Goal: Information Seeking & Learning: Learn about a topic

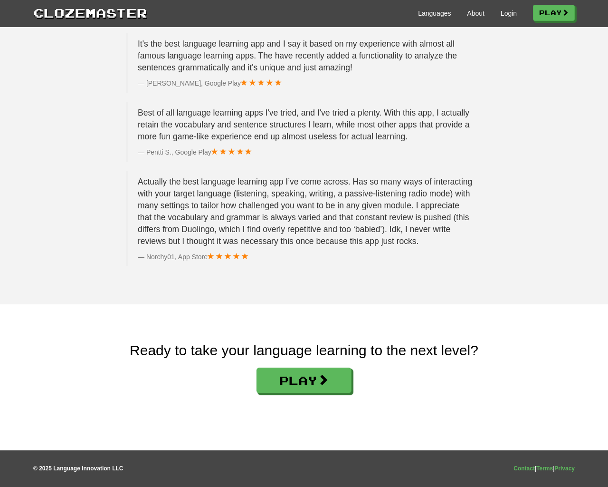
scroll to position [1428, 0]
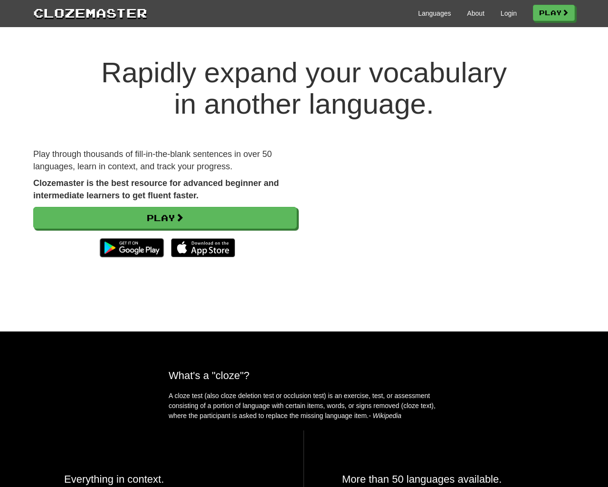
scroll to position [1428, 0]
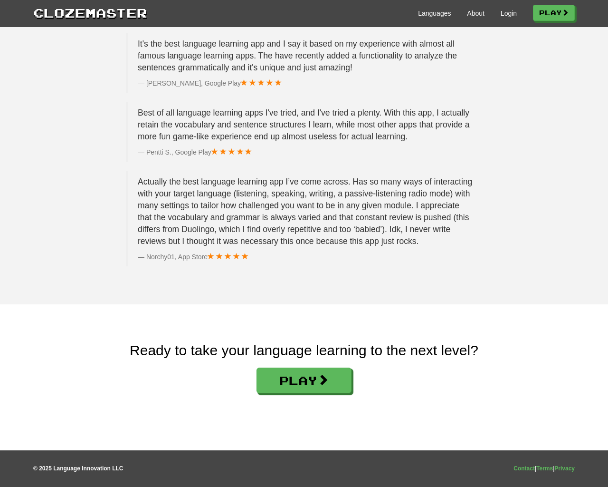
scroll to position [1428, 0]
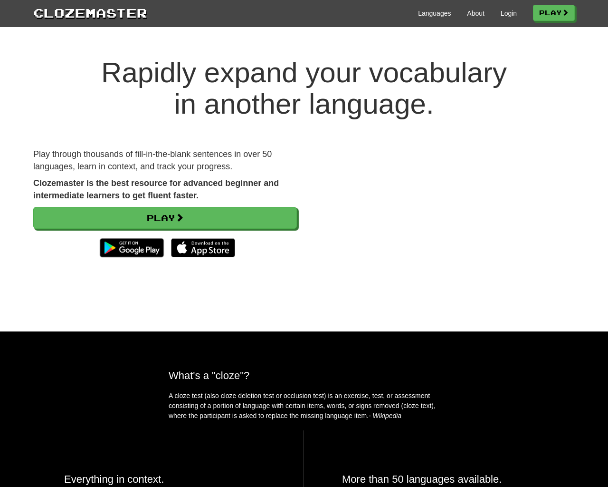
scroll to position [1428, 0]
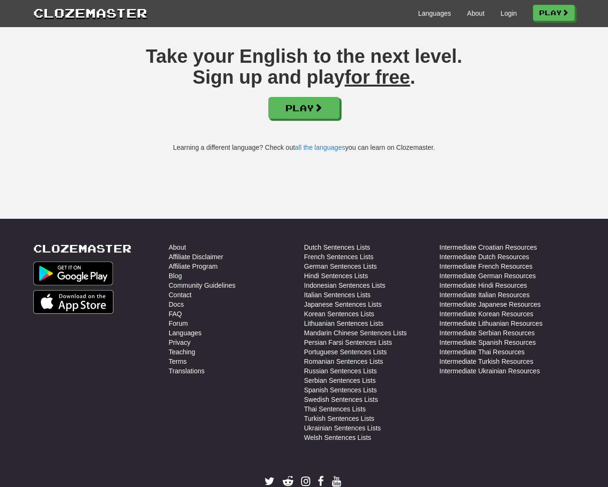
scroll to position [2438, 0]
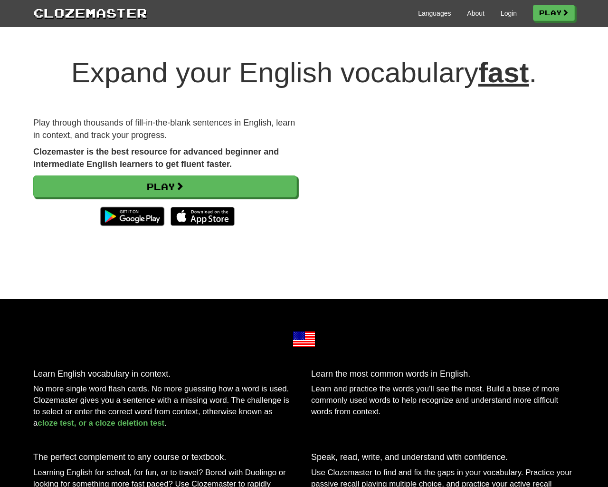
scroll to position [2438, 0]
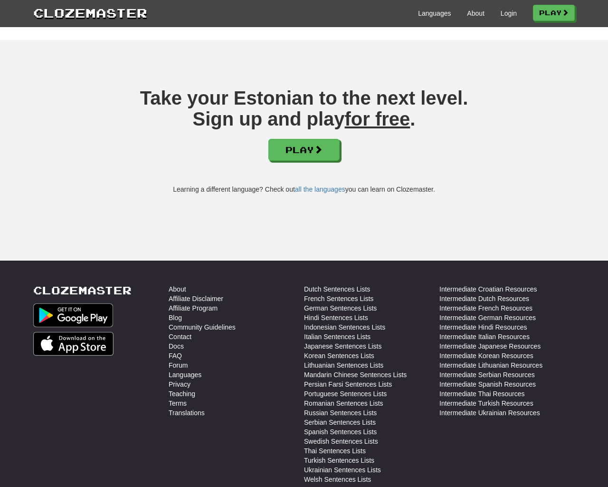
scroll to position [1291, 0]
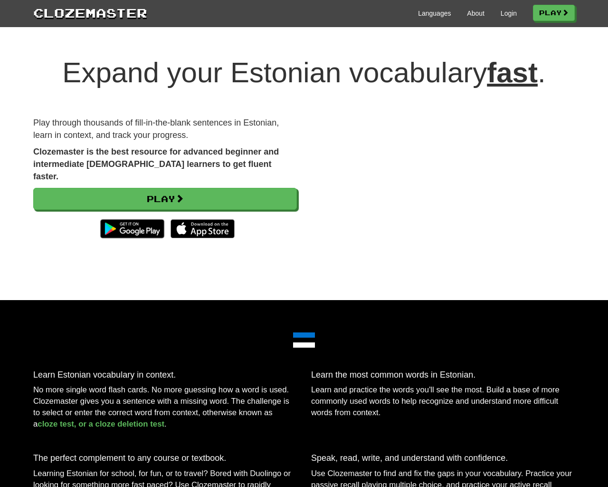
scroll to position [1291, 0]
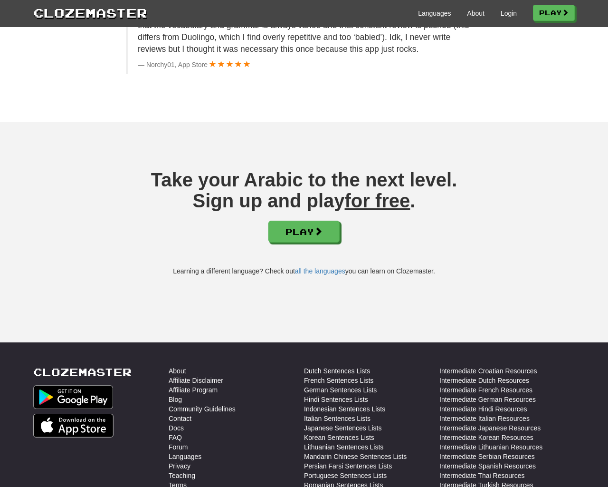
scroll to position [1611, 0]
